Goal: Use online tool/utility: Utilize a website feature to perform a specific function

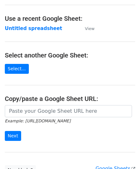
scroll to position [64, 0]
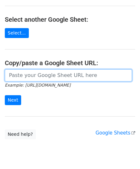
drag, startPoint x: 27, startPoint y: 78, endPoint x: 35, endPoint y: 68, distance: 12.6
click at [27, 78] on input "url" at bounding box center [68, 75] width 127 height 12
paste input "[URL][DOMAIN_NAME]"
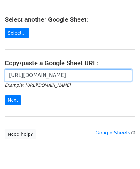
scroll to position [0, 142]
type input "[URL][DOMAIN_NAME]"
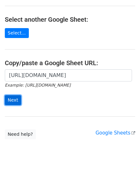
click at [15, 99] on input "Next" at bounding box center [13, 100] width 16 height 10
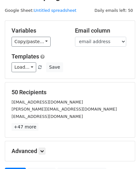
scroll to position [78, 0]
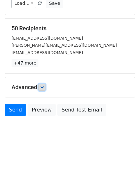
click at [41, 87] on link at bounding box center [41, 87] width 7 height 7
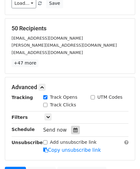
click at [74, 129] on div at bounding box center [75, 130] width 9 height 8
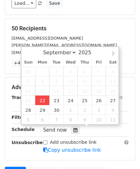
type input "[DATE] 12:00"
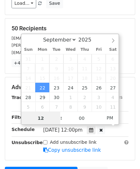
scroll to position [0, 0]
paste input "Hour"
type input "2"
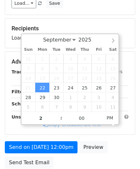
type input "[DATE] 14:00"
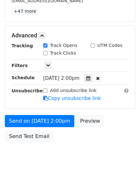
scroll to position [156, 0]
